Goal: Information Seeking & Learning: Learn about a topic

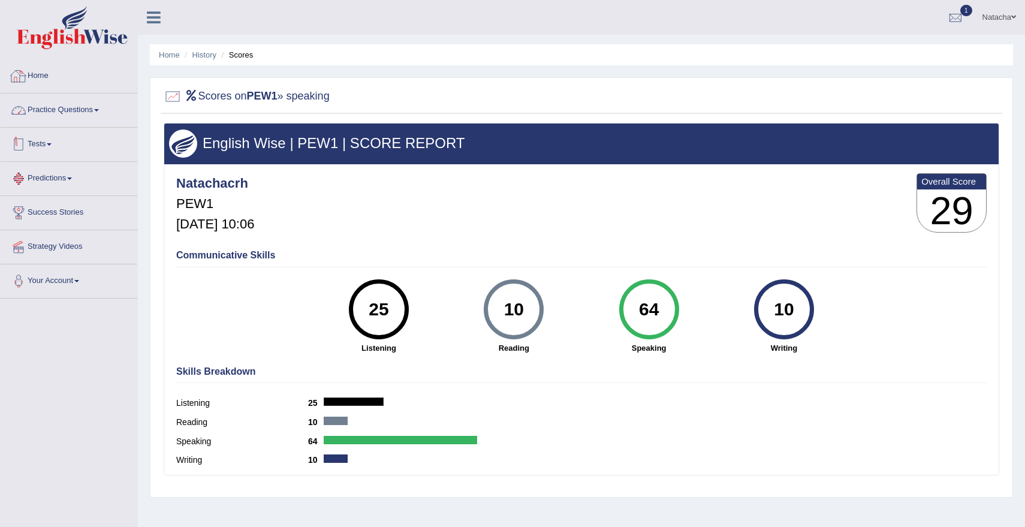
click at [55, 110] on link "Practice Questions" at bounding box center [69, 109] width 137 height 30
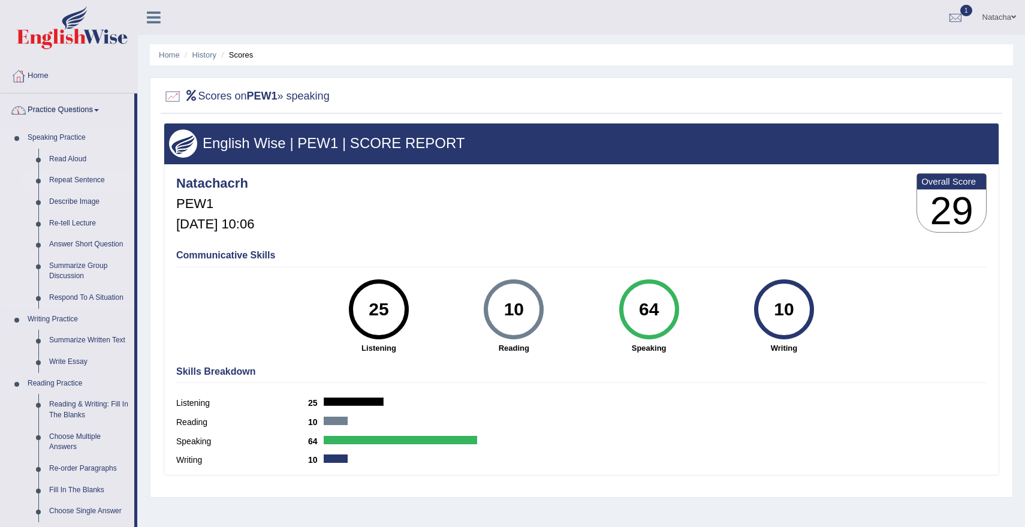
click at [73, 180] on link "Repeat Sentence" at bounding box center [89, 181] width 91 height 22
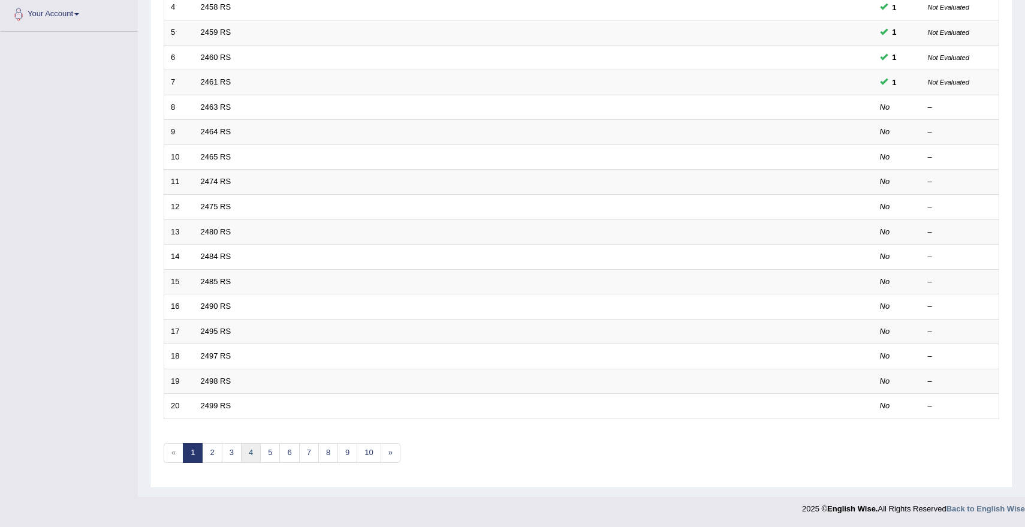
click at [242, 449] on link "4" at bounding box center [251, 453] width 20 height 20
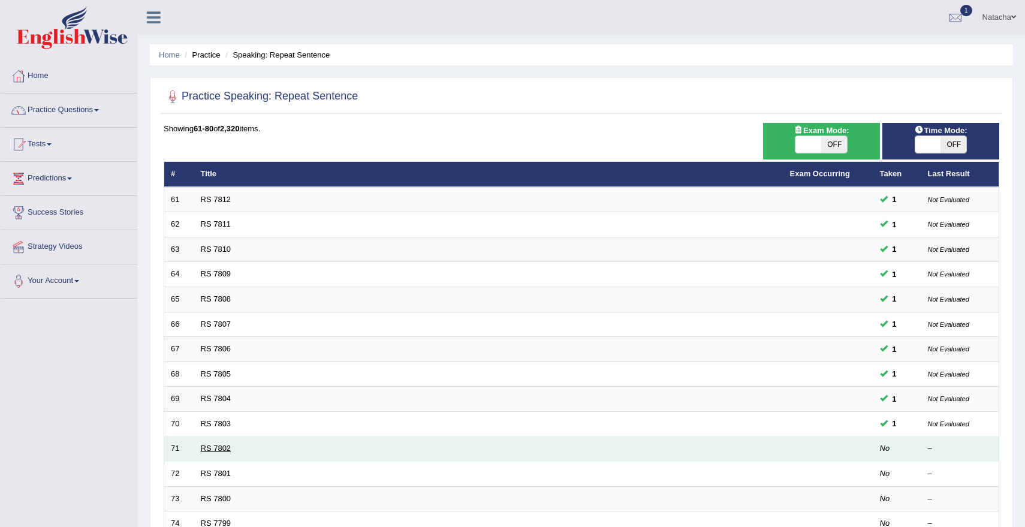
click at [220, 451] on link "RS 7802" at bounding box center [216, 448] width 31 height 9
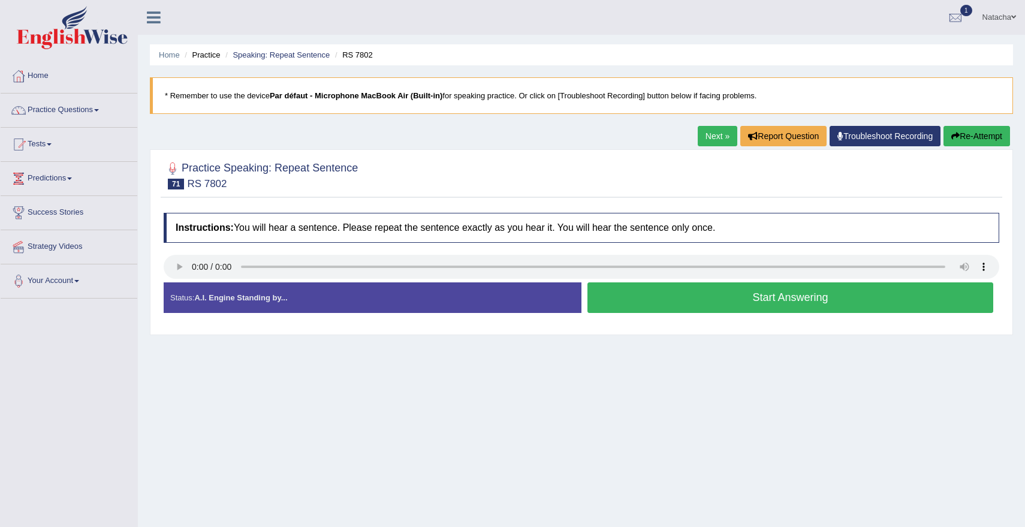
click at [949, 299] on button "Start Answering" at bounding box center [790, 297] width 406 height 31
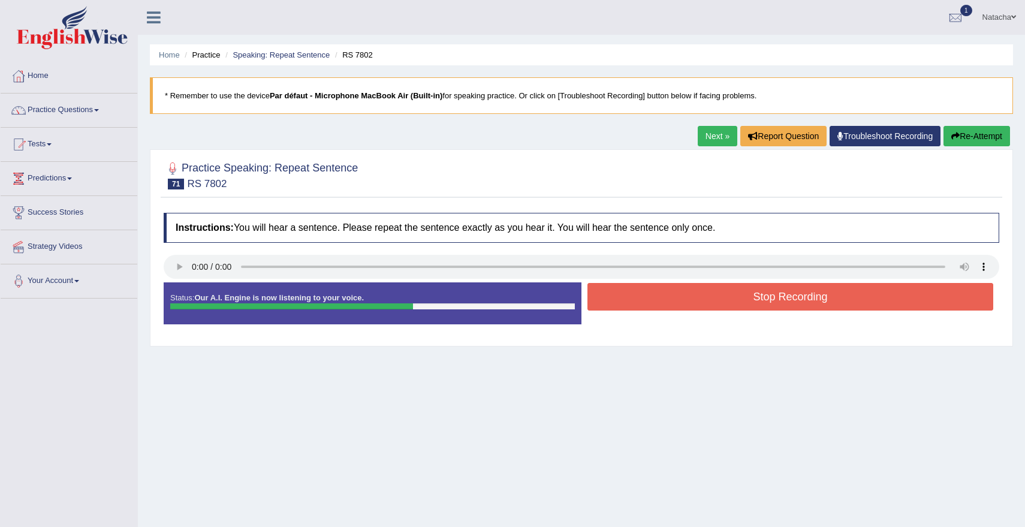
click at [816, 300] on button "Stop Recording" at bounding box center [790, 297] width 406 height 28
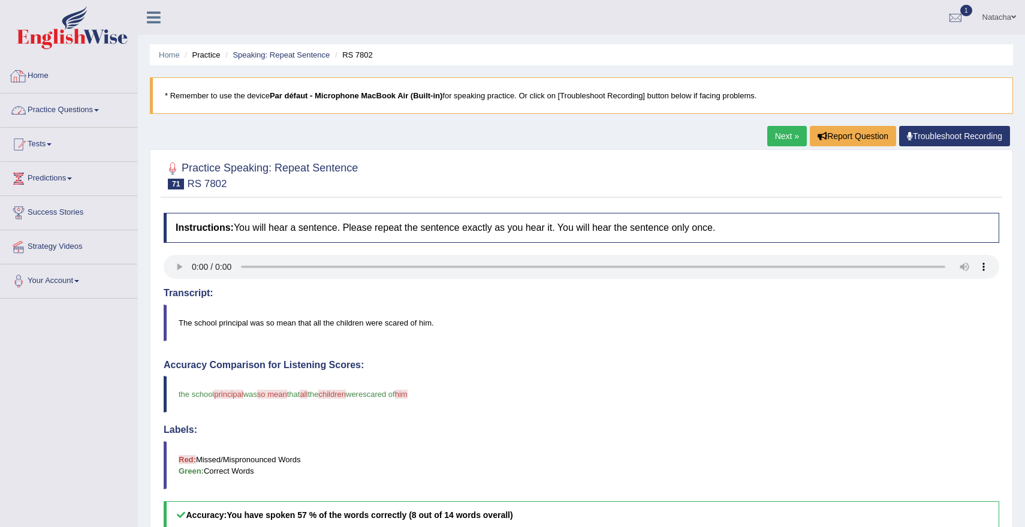
click at [73, 119] on link "Practice Questions" at bounding box center [69, 109] width 137 height 30
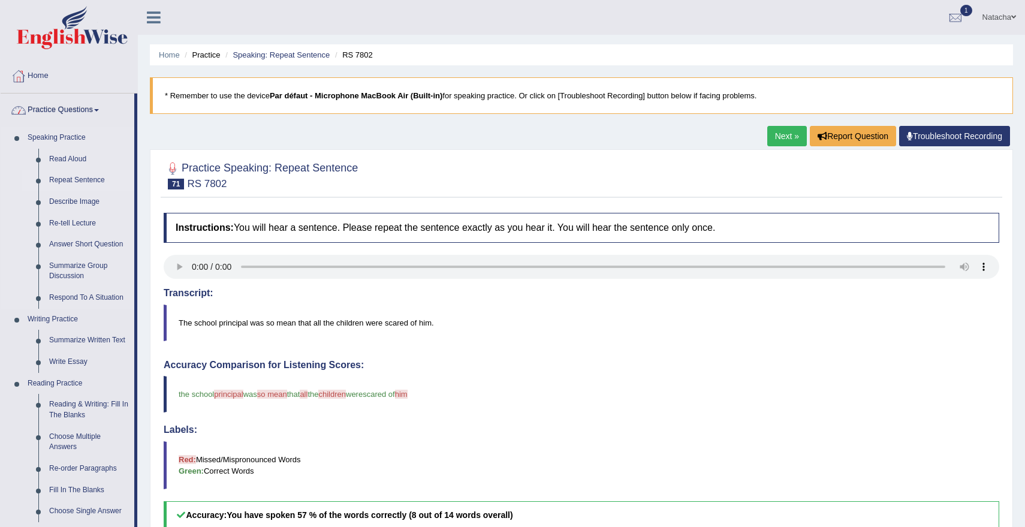
click at [74, 180] on link "Repeat Sentence" at bounding box center [89, 181] width 91 height 22
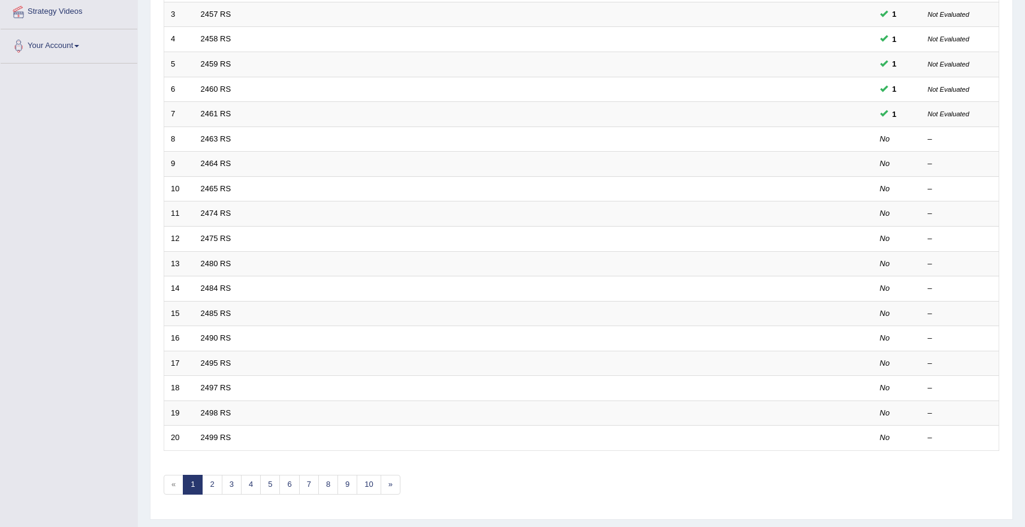
scroll to position [267, 0]
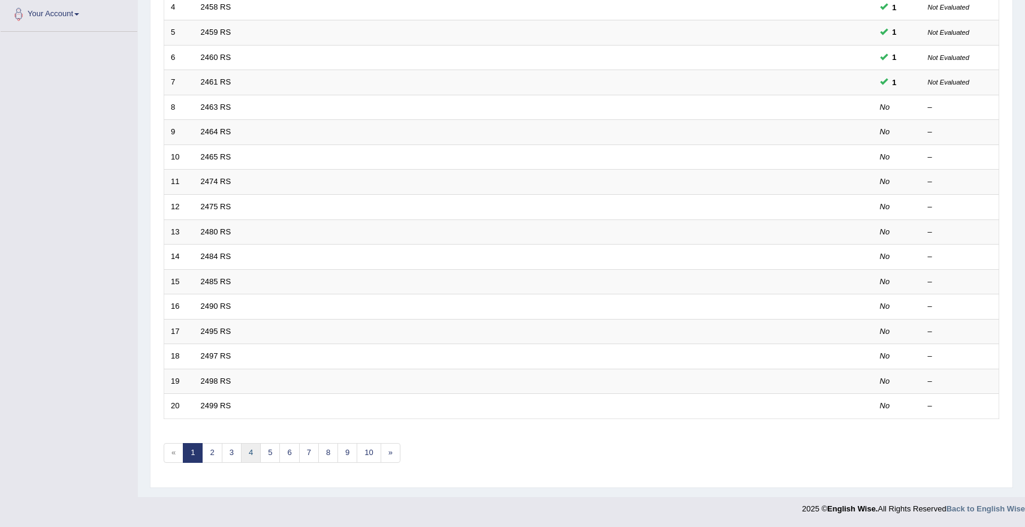
click at [251, 453] on link "4" at bounding box center [251, 453] width 20 height 20
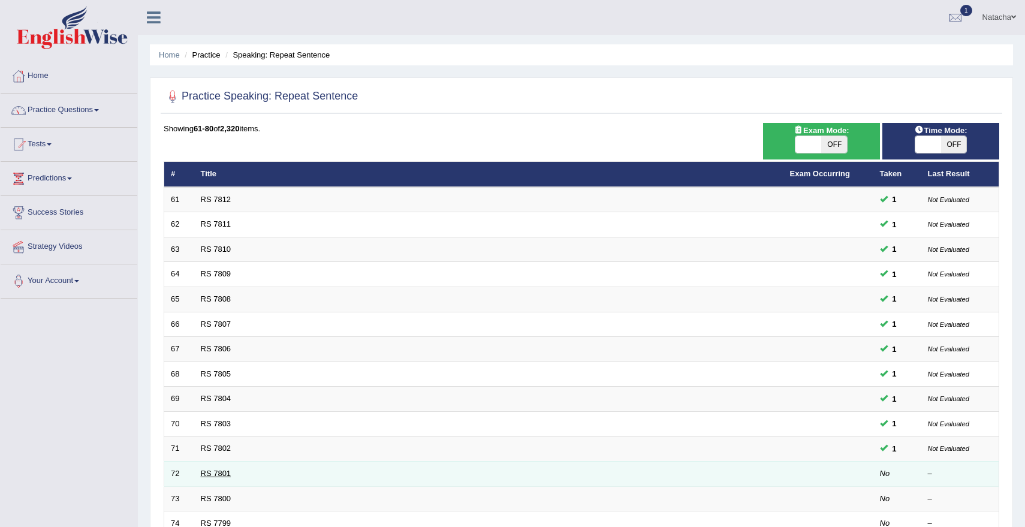
click at [221, 474] on link "RS 7801" at bounding box center [216, 473] width 31 height 9
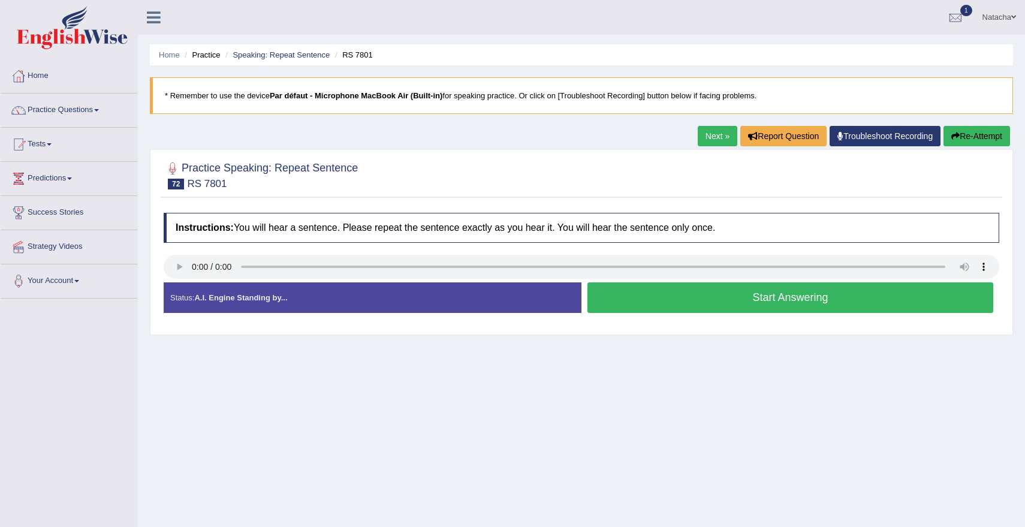
click at [177, 250] on div "Instructions: You will hear a sentence. Please repeat the sentence exactly as y…" at bounding box center [582, 268] width 842 height 122
click at [749, 298] on button "Start Answering" at bounding box center [790, 297] width 406 height 31
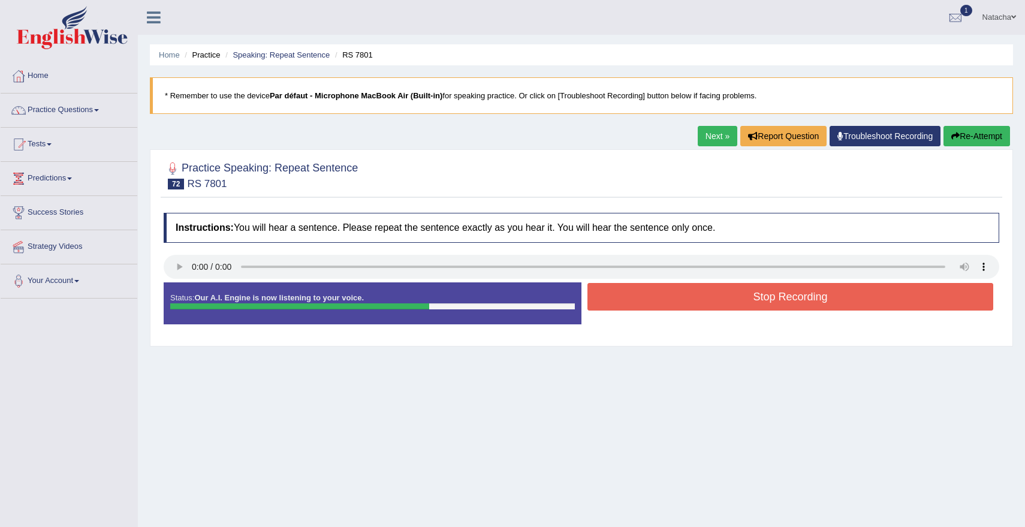
click at [793, 298] on button "Stop Recording" at bounding box center [790, 297] width 406 height 28
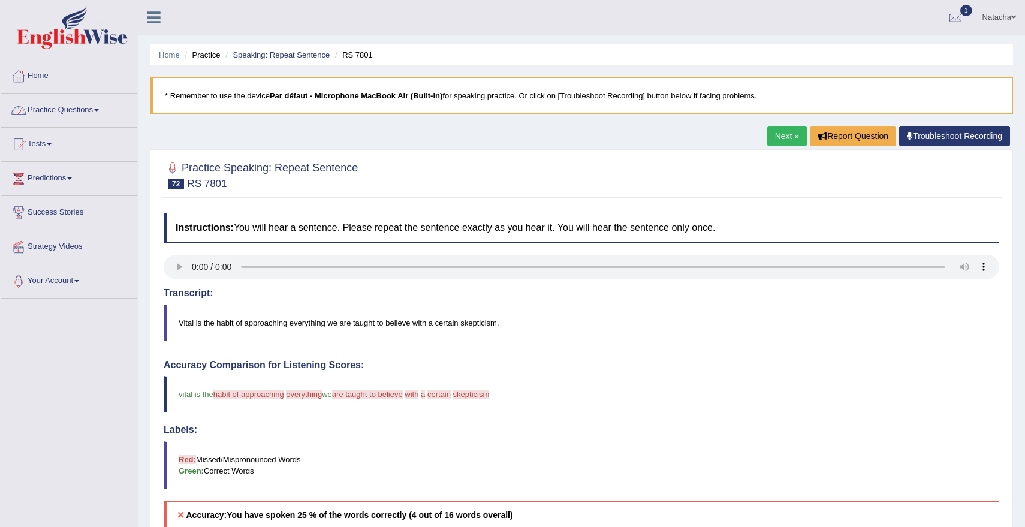
click at [76, 101] on link "Practice Questions" at bounding box center [69, 109] width 137 height 30
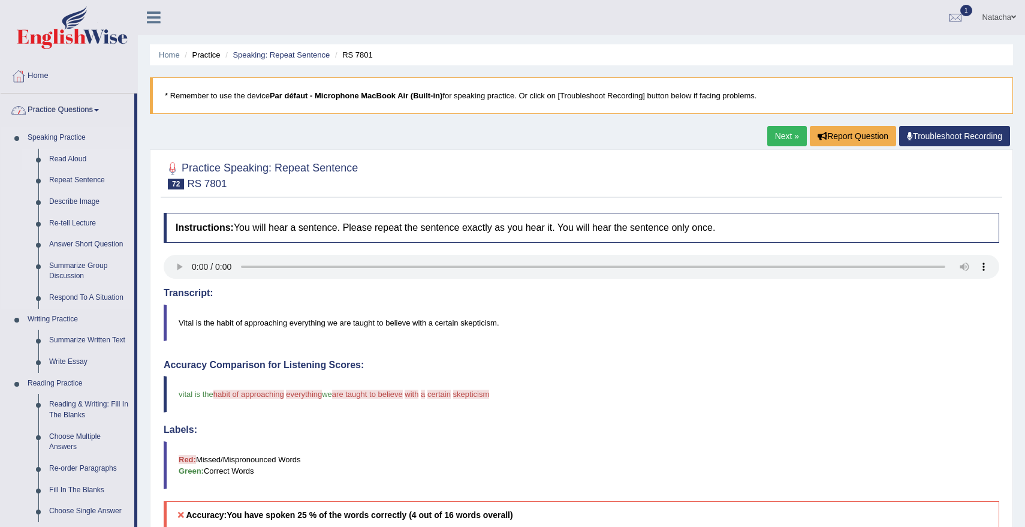
click at [72, 156] on link "Read Aloud" at bounding box center [89, 160] width 91 height 22
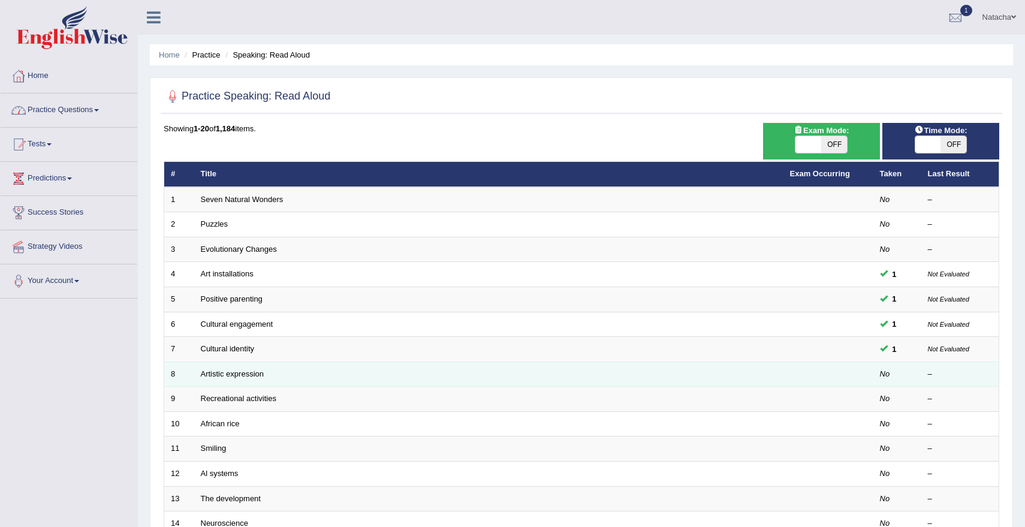
click at [236, 379] on td "Artistic expression" at bounding box center [488, 373] width 589 height 25
click at [236, 375] on link "Artistic expression" at bounding box center [232, 373] width 63 height 9
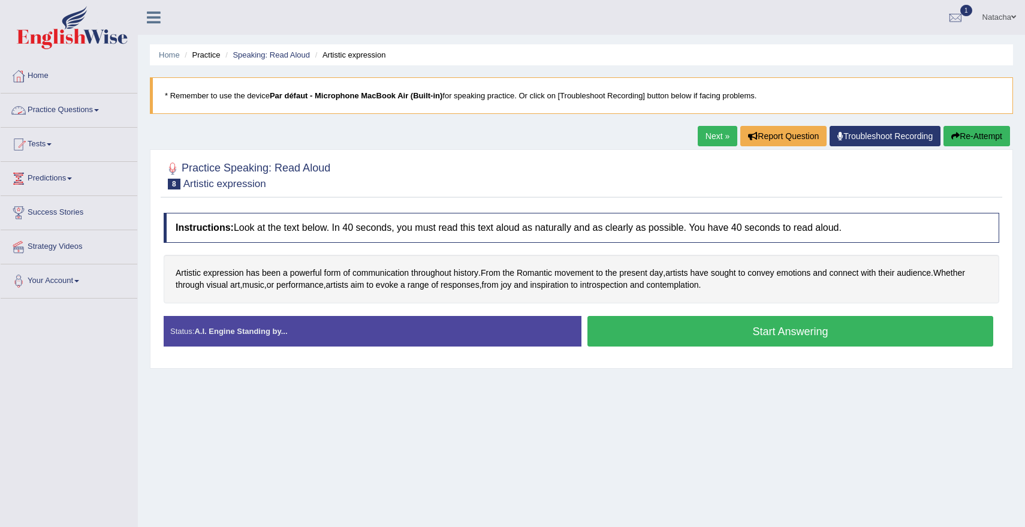
click at [97, 108] on link "Practice Questions" at bounding box center [69, 109] width 137 height 30
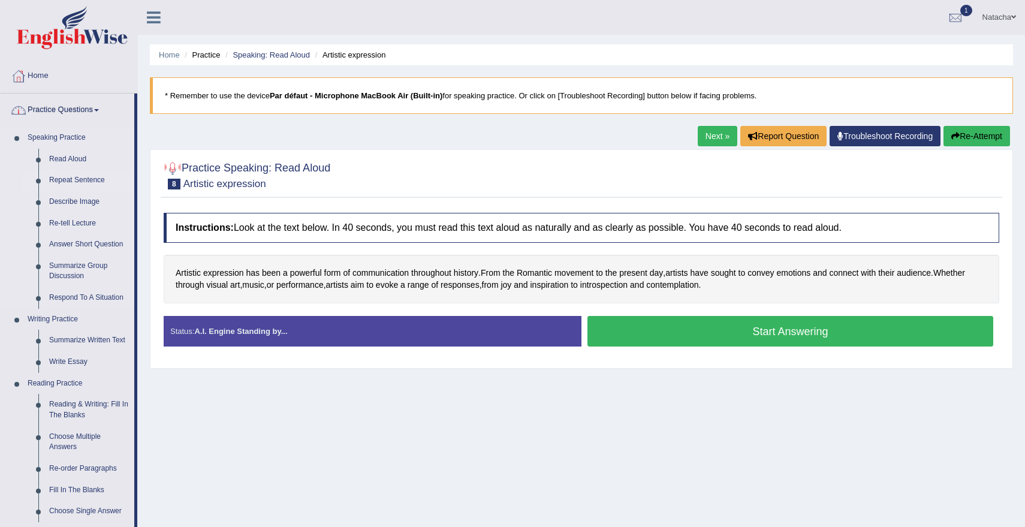
click at [79, 183] on link "Repeat Sentence" at bounding box center [89, 181] width 91 height 22
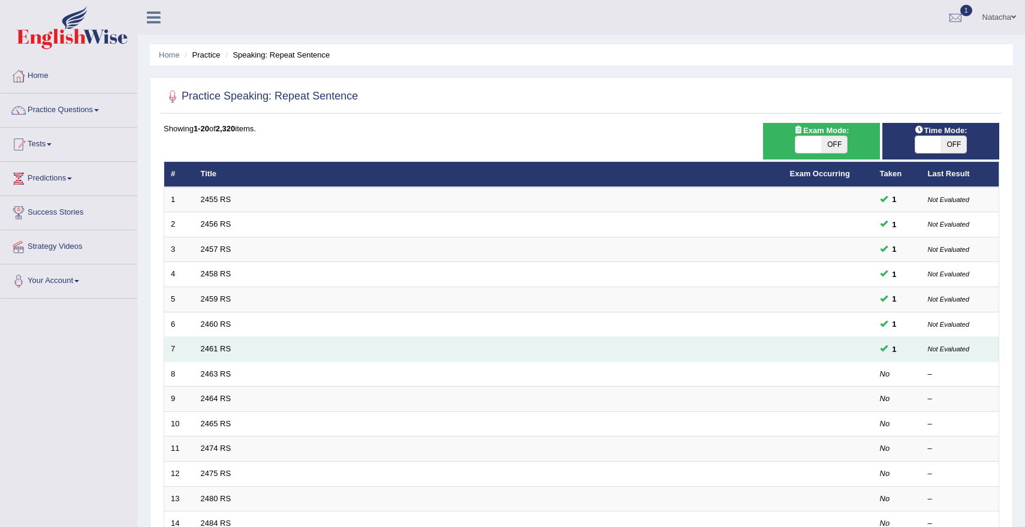
scroll to position [267, 0]
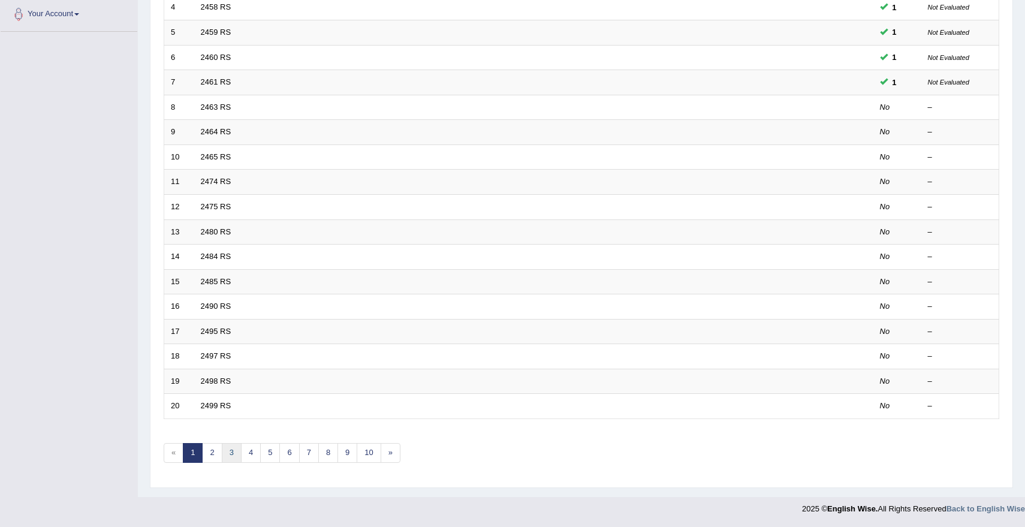
click at [233, 456] on link "3" at bounding box center [232, 453] width 20 height 20
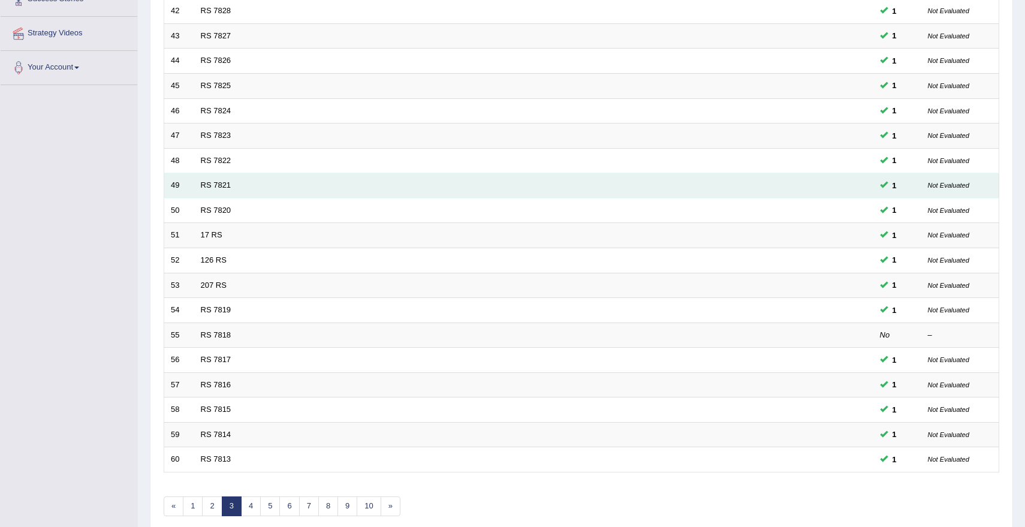
scroll to position [267, 0]
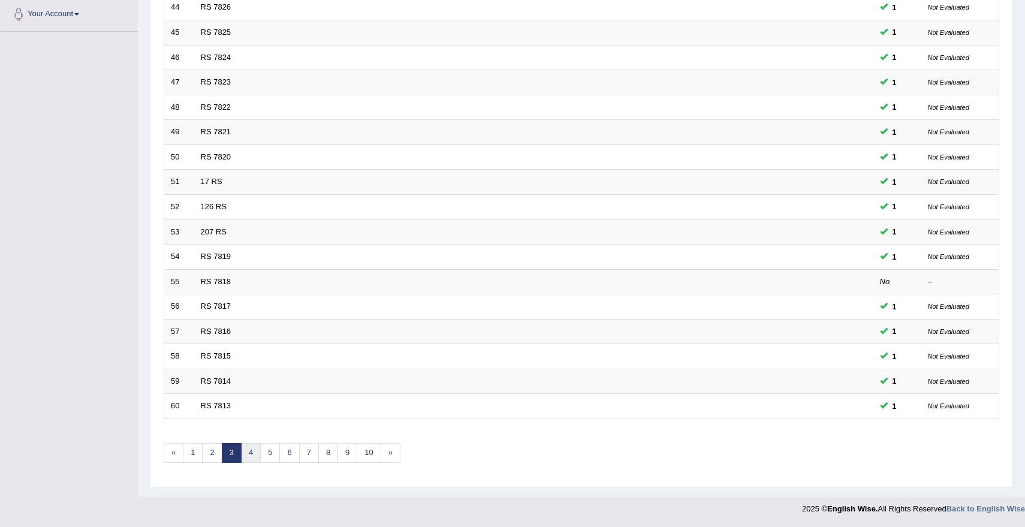
click at [258, 456] on link "4" at bounding box center [251, 453] width 20 height 20
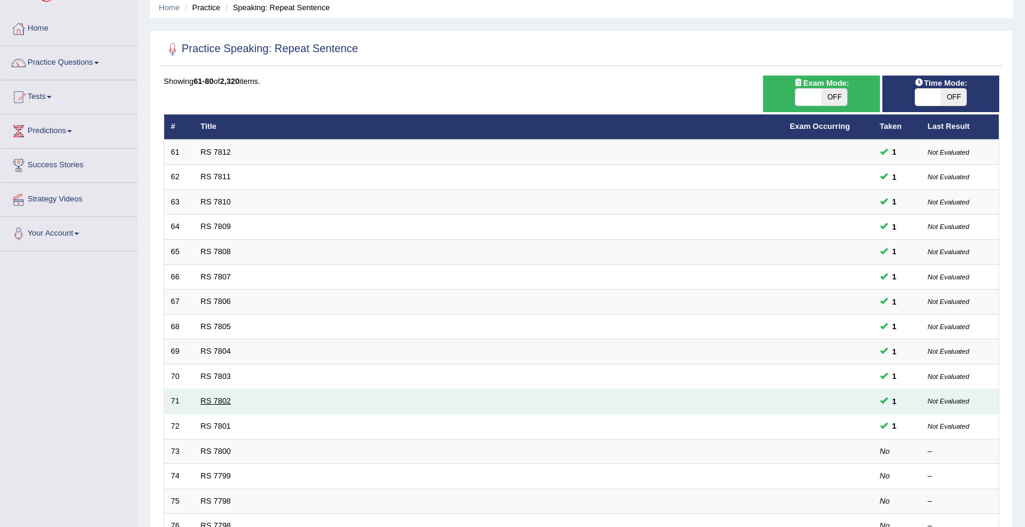
scroll to position [49, 0]
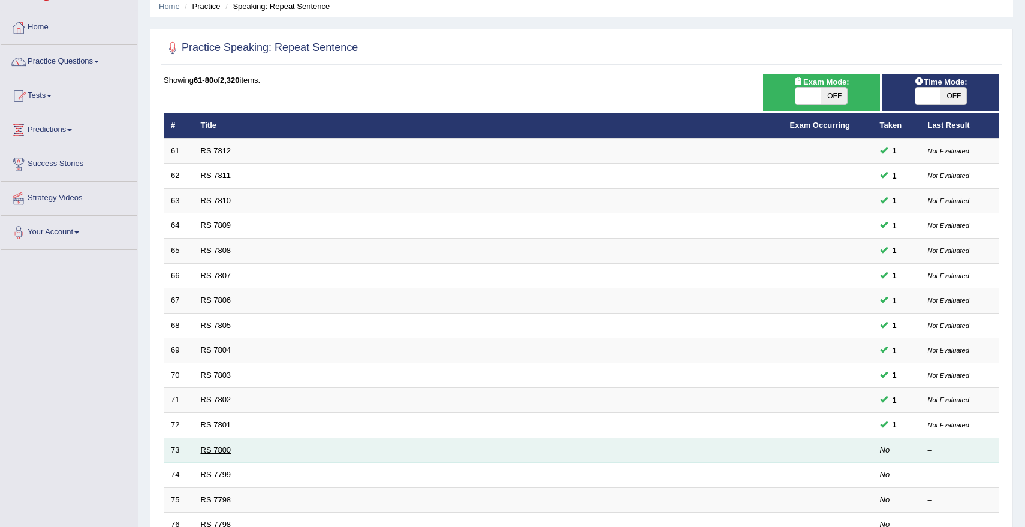
click at [215, 448] on link "RS 7800" at bounding box center [216, 449] width 31 height 9
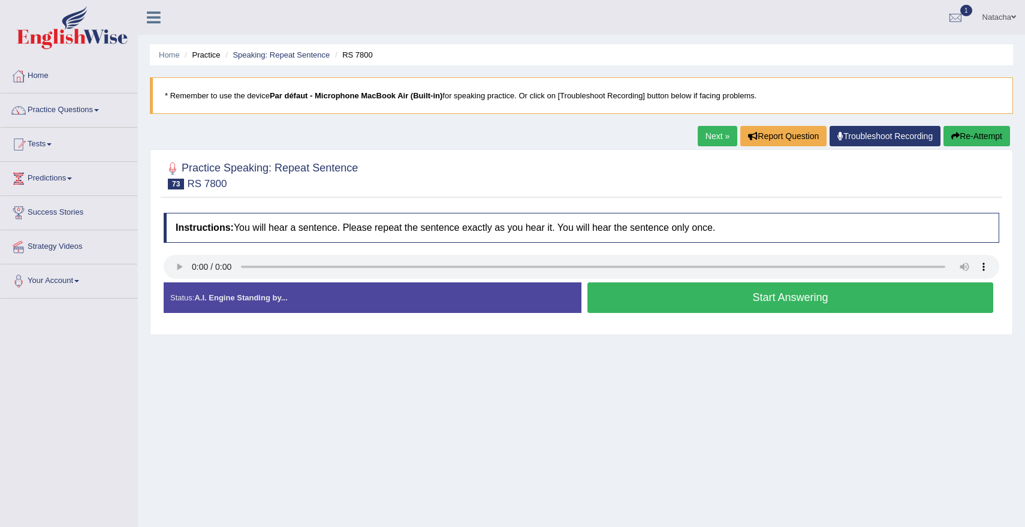
click at [702, 307] on button "Start Answering" at bounding box center [790, 297] width 406 height 31
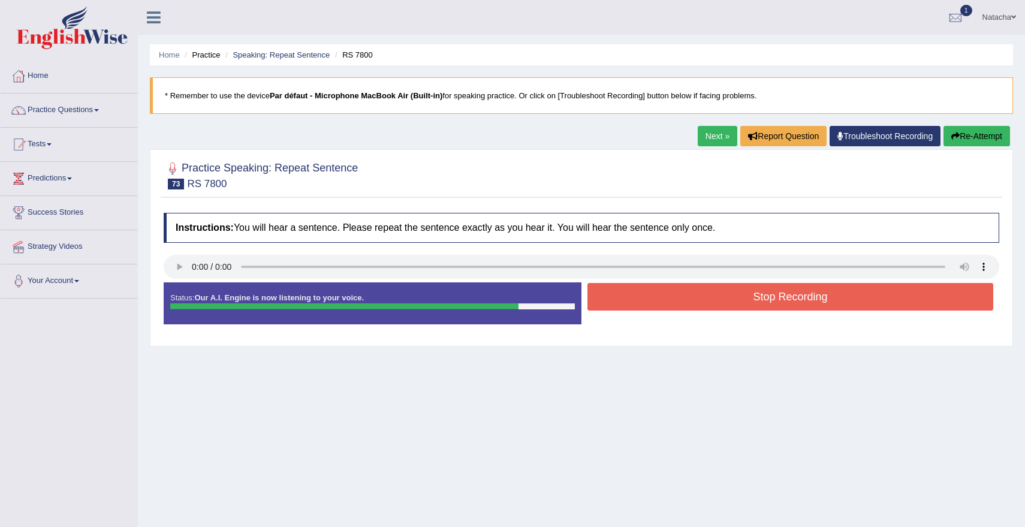
click at [761, 300] on button "Stop Recording" at bounding box center [790, 297] width 406 height 28
